Goal: Transaction & Acquisition: Purchase product/service

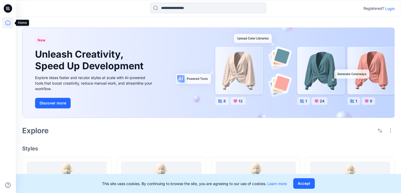
click at [8, 24] on icon at bounding box center [8, 23] width 12 height 12
click at [10, 23] on icon at bounding box center [8, 23] width 12 height 12
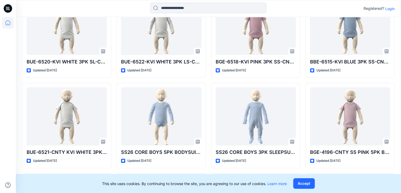
scroll to position [423, 0]
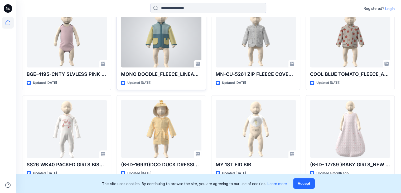
click at [159, 48] on div at bounding box center [161, 38] width 80 height 58
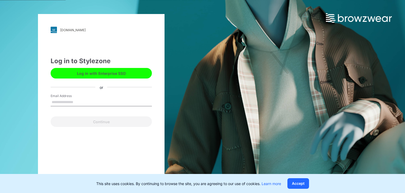
click at [74, 101] on input "Email Address" at bounding box center [101, 102] width 101 height 8
type input "**********"
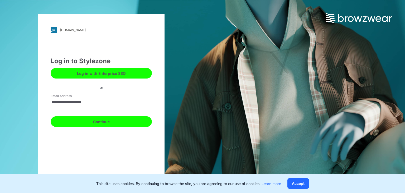
click at [97, 121] on button "Continue" at bounding box center [101, 121] width 101 height 11
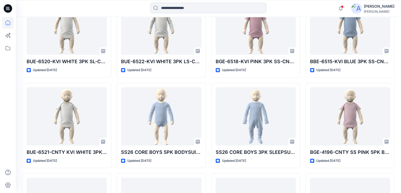
scroll to position [442, 0]
